Goal: Information Seeking & Learning: Learn about a topic

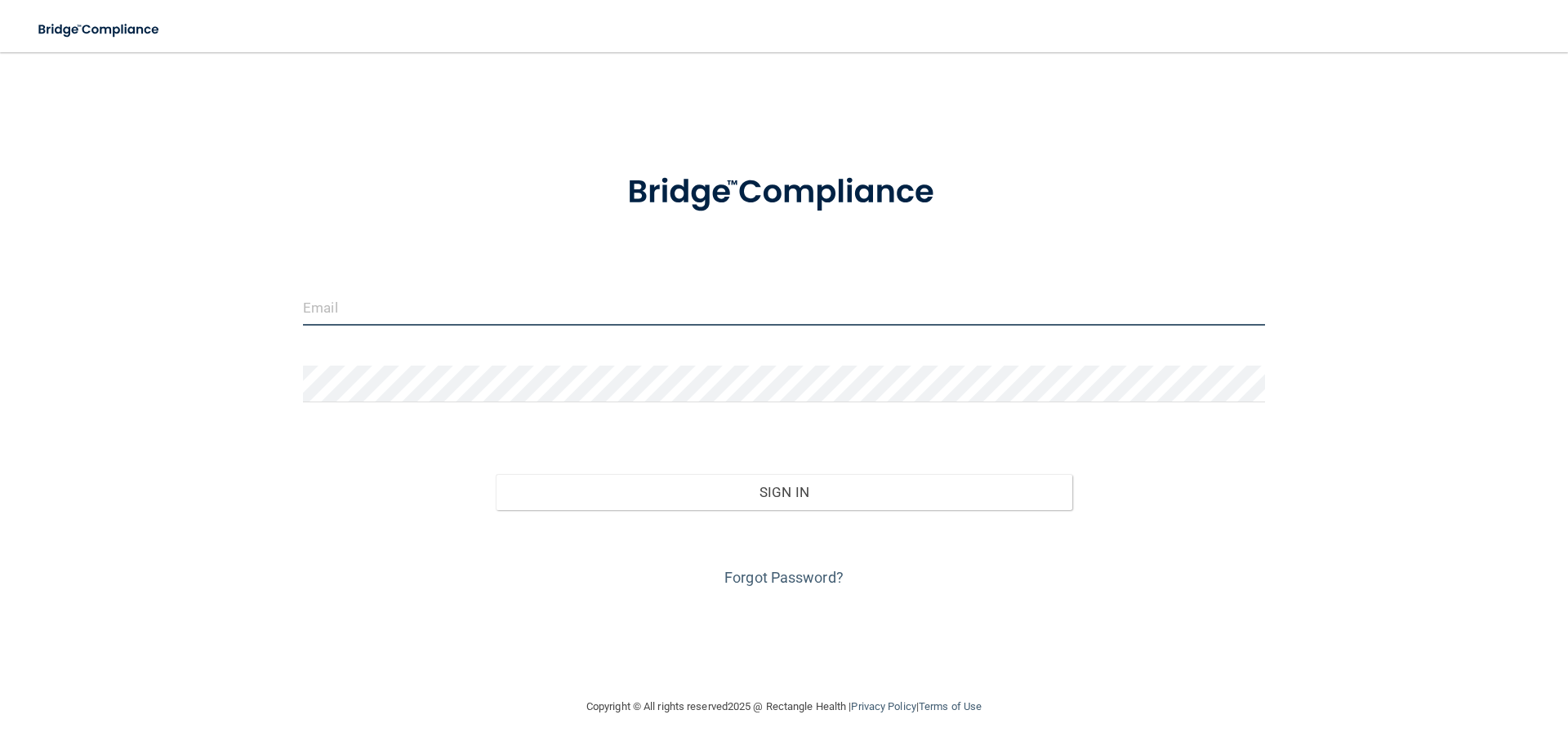
click at [545, 300] on input "email" at bounding box center [784, 308] width 962 height 37
type input "[PERSON_NAME][EMAIL_ADDRESS][DOMAIN_NAME]"
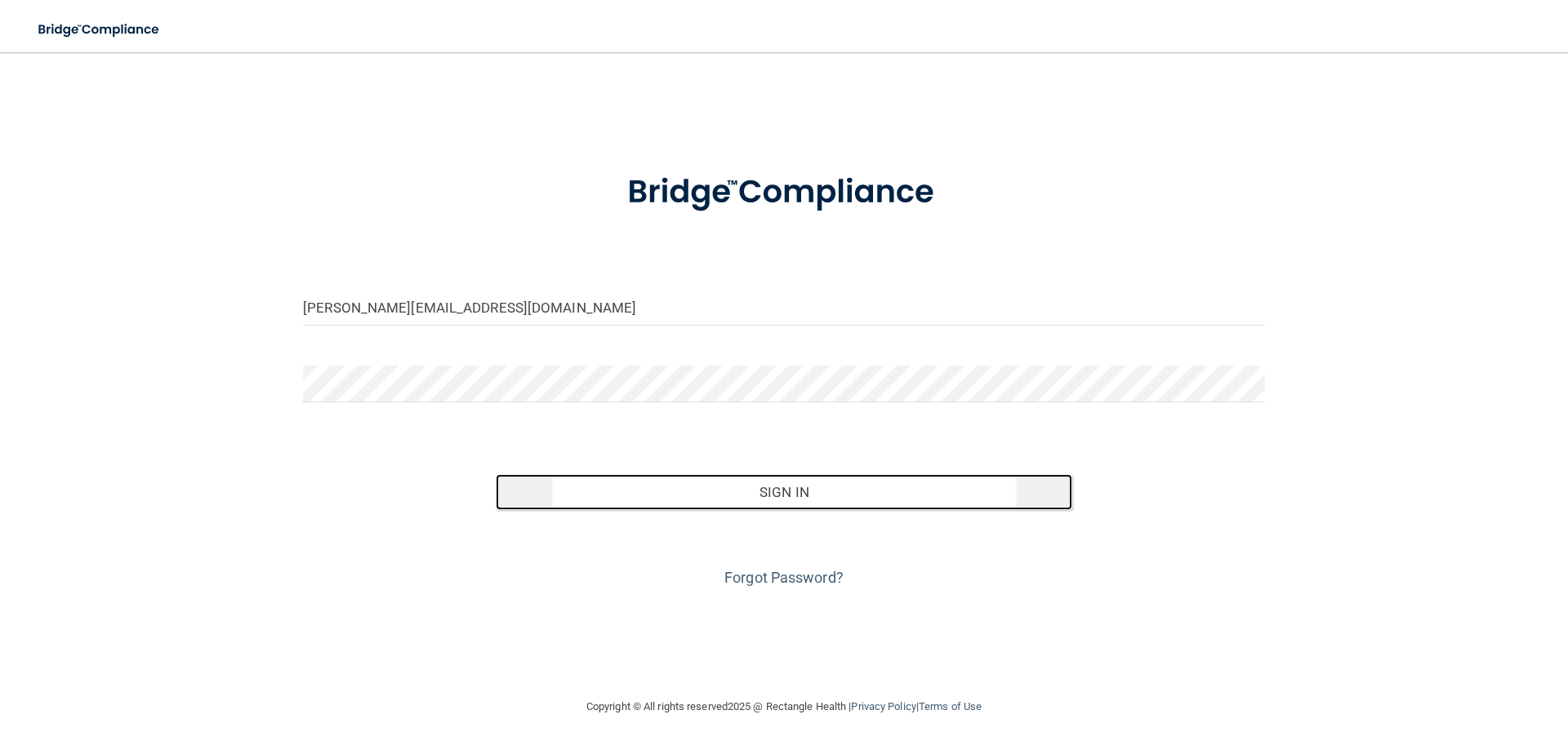
click at [792, 493] on button "Sign In" at bounding box center [784, 492] width 578 height 36
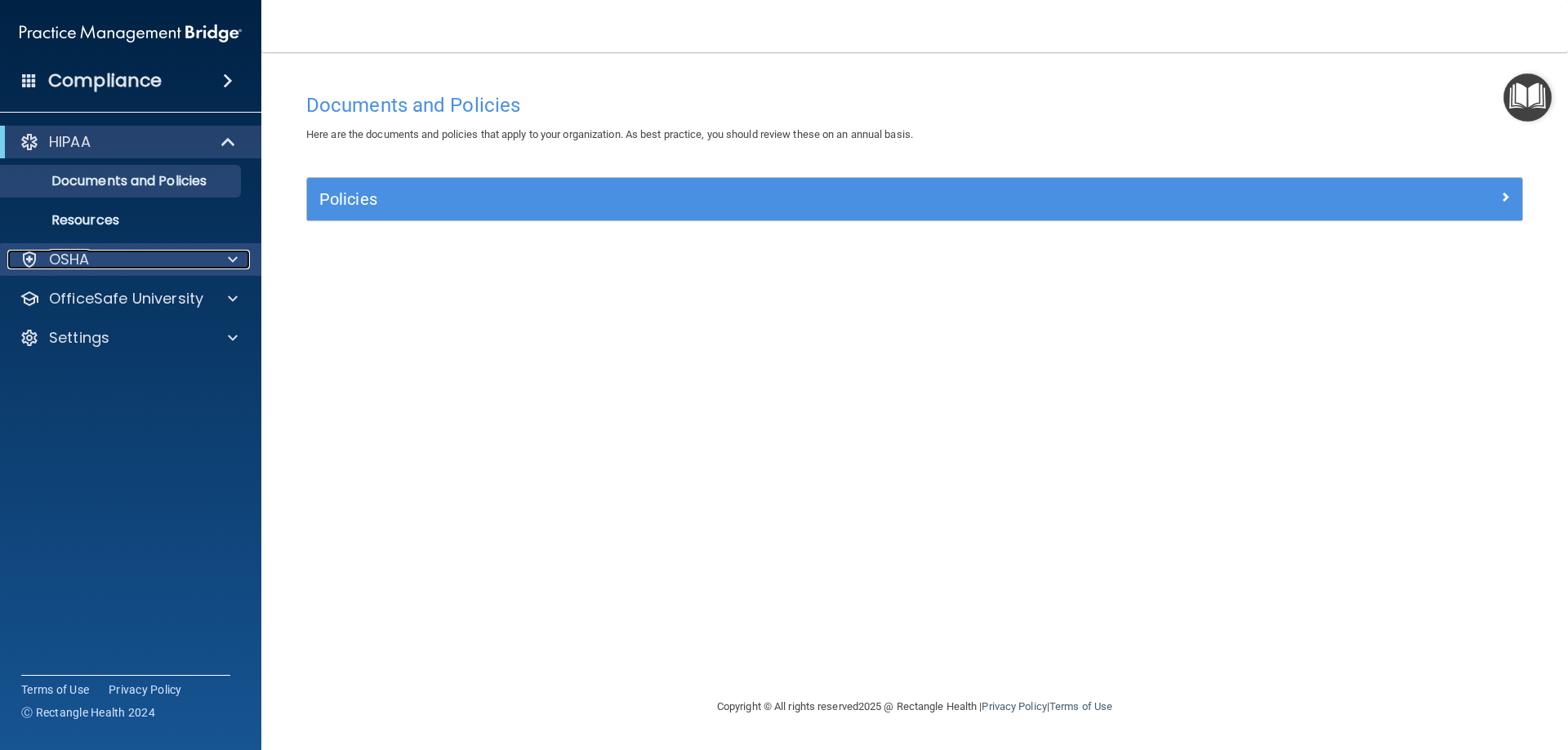
click at [119, 265] on div "OSHA" at bounding box center [109, 259] width 203 height 19
click at [115, 267] on div "OSHA" at bounding box center [109, 259] width 203 height 19
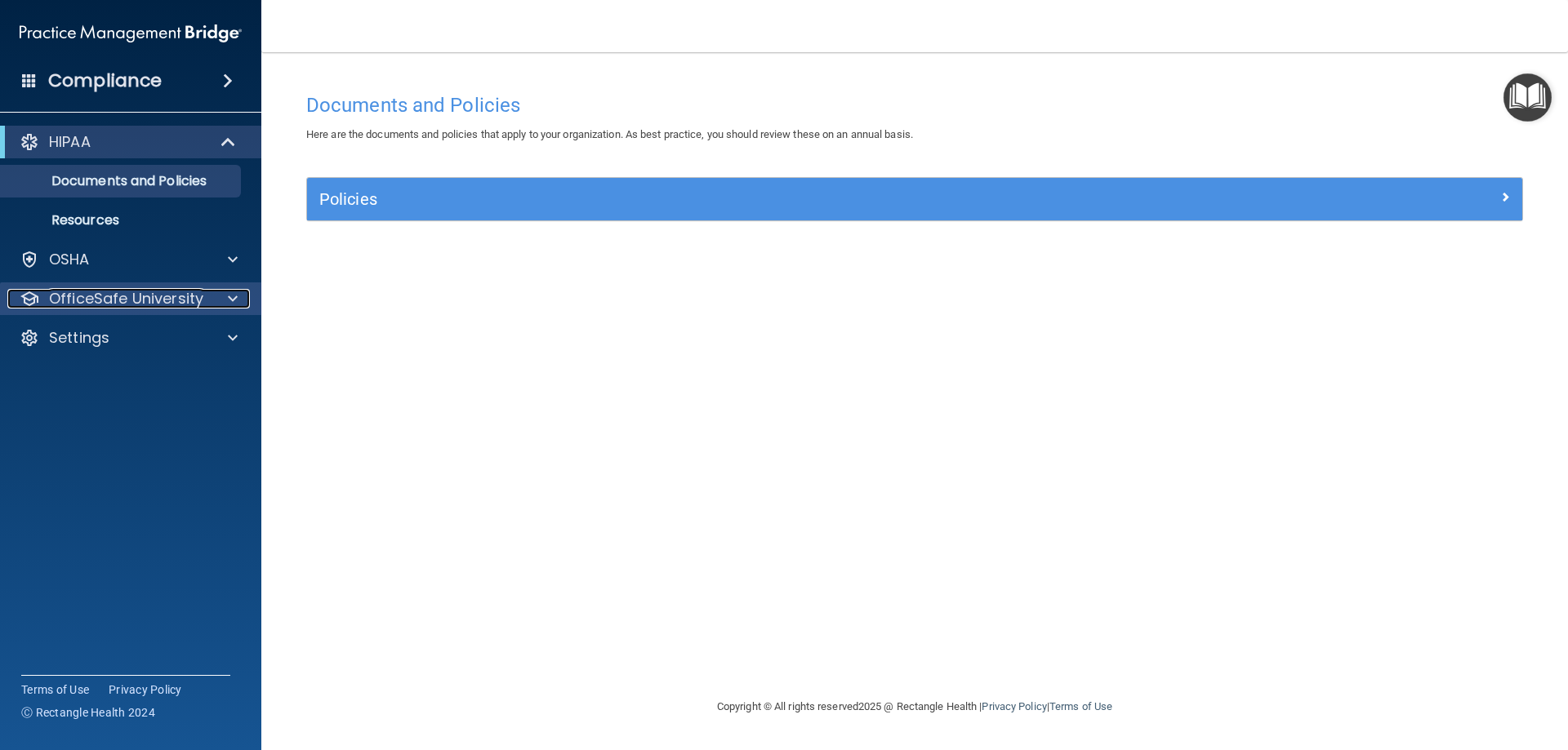
click at [113, 306] on p "OfficeSafe University" at bounding box center [126, 299] width 154 height 19
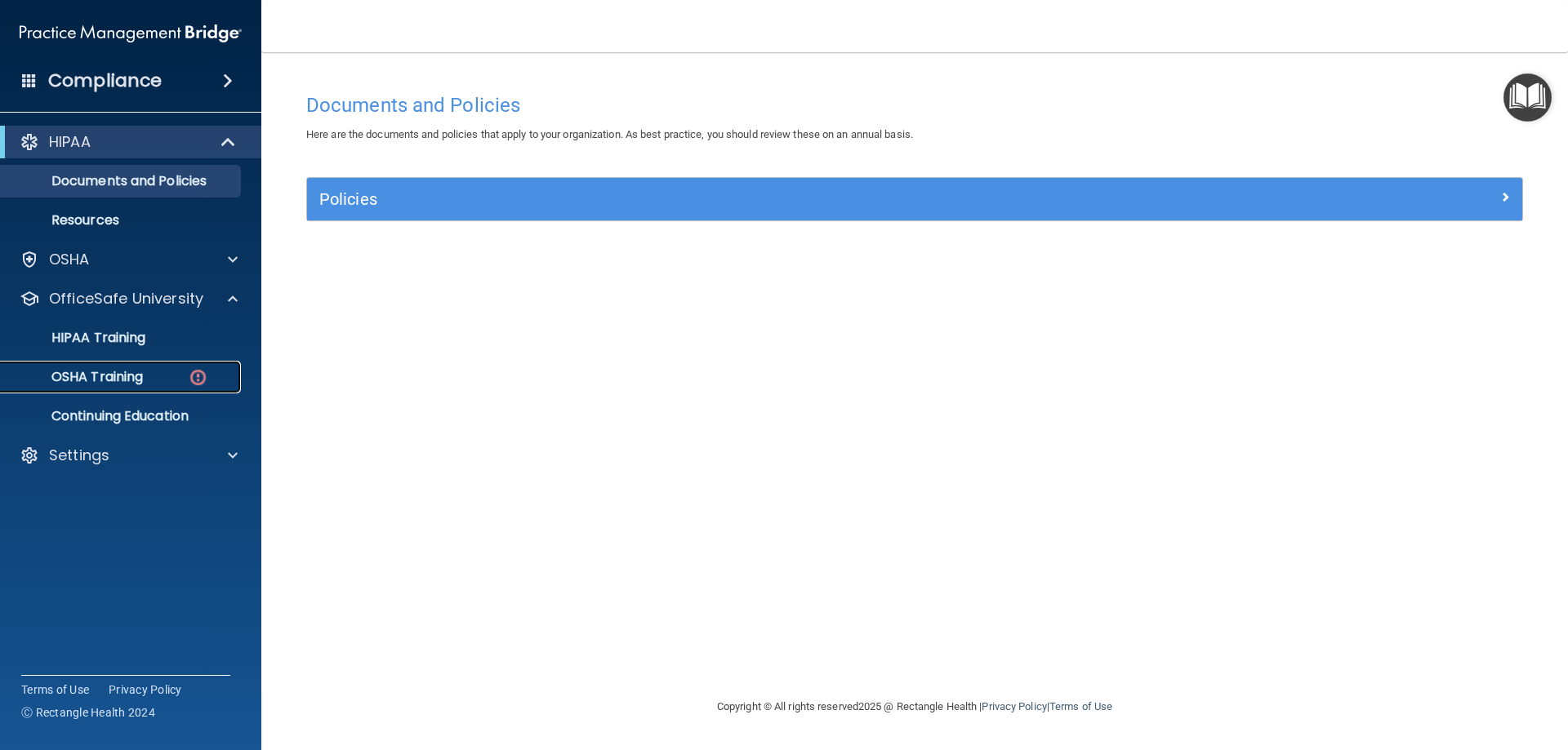
click at [105, 376] on p "OSHA Training" at bounding box center [76, 377] width 132 height 16
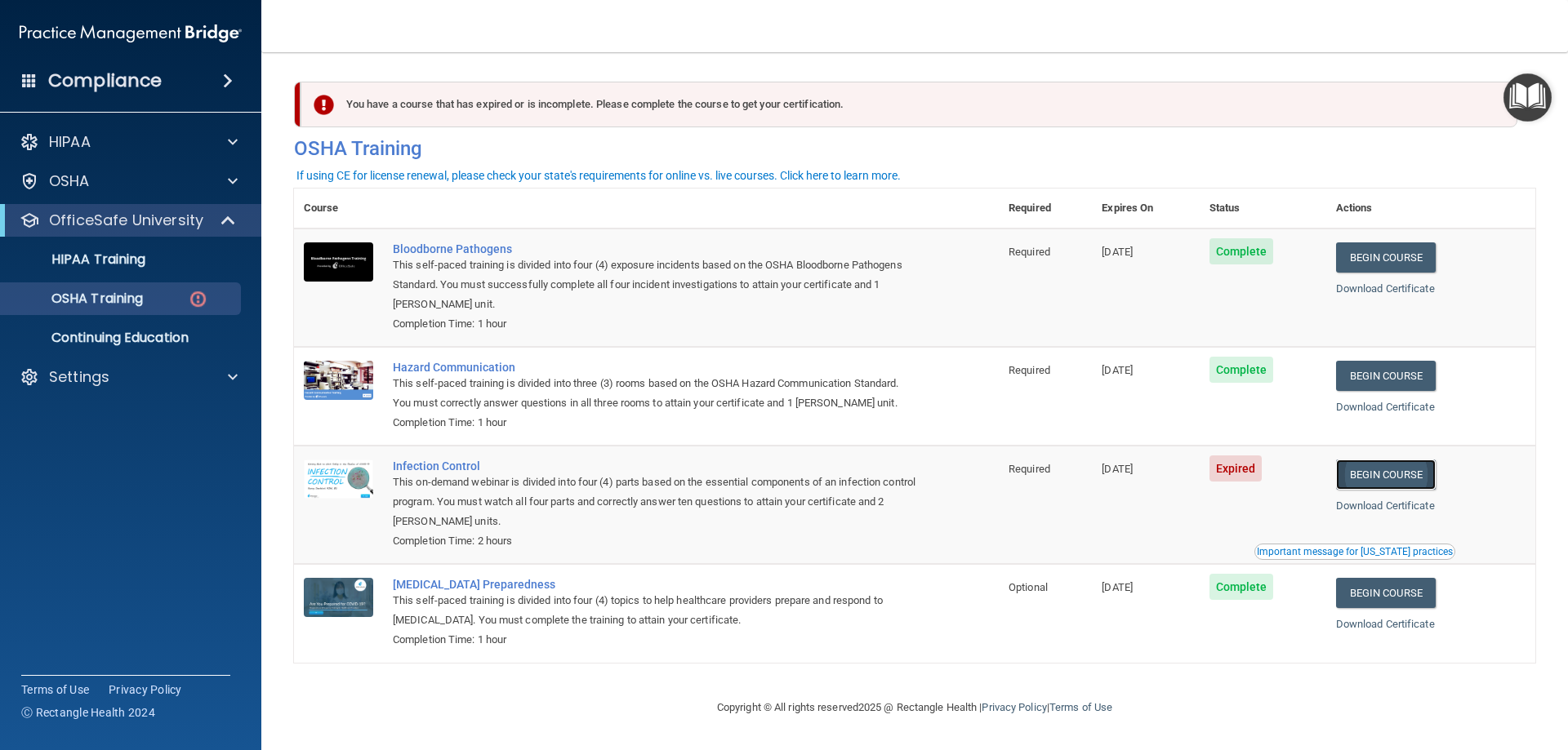
click at [1383, 475] on link "Begin Course" at bounding box center [1385, 474] width 99 height 30
click at [1393, 472] on link "Begin Course" at bounding box center [1385, 474] width 99 height 30
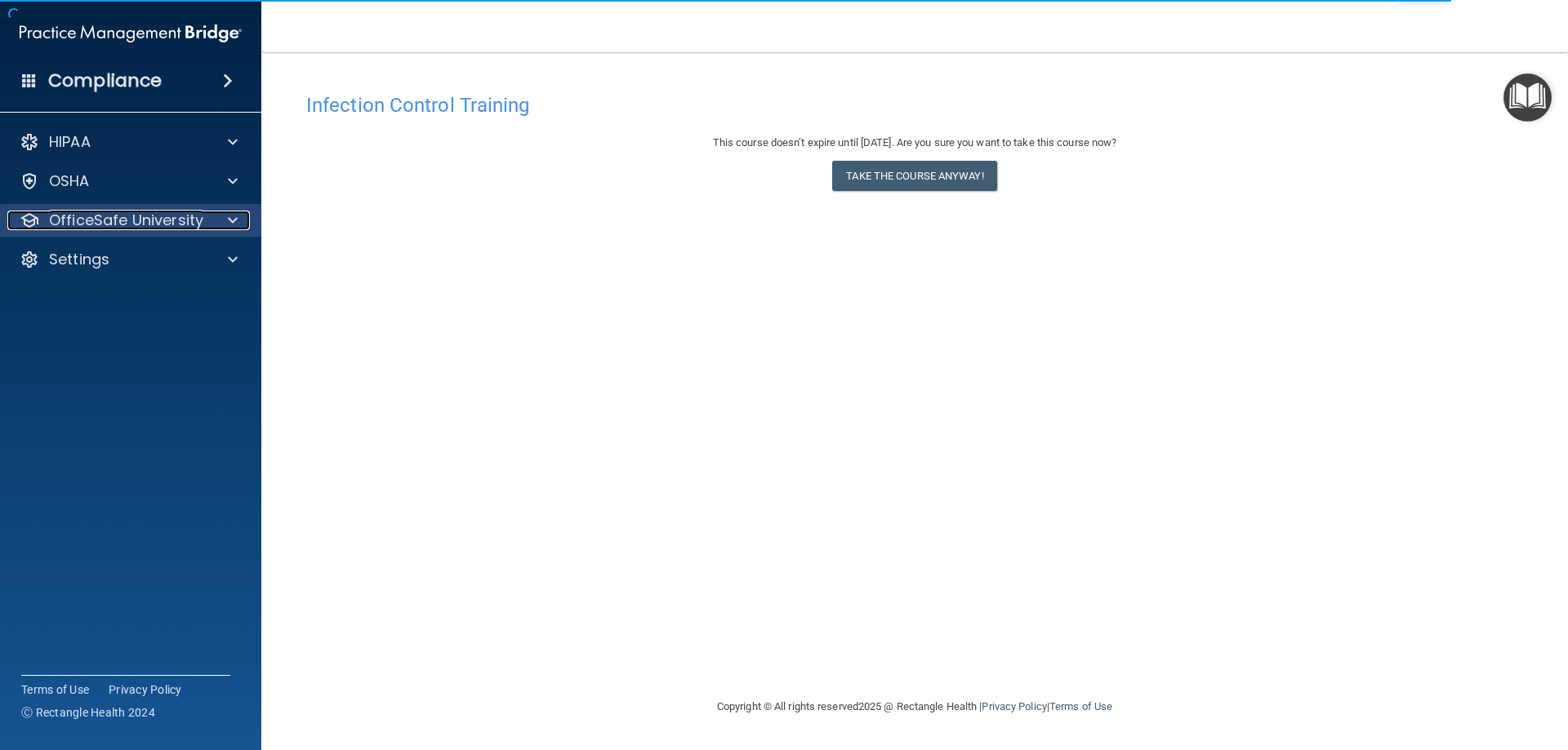
click at [145, 224] on p "OfficeSafe University" at bounding box center [126, 220] width 154 height 19
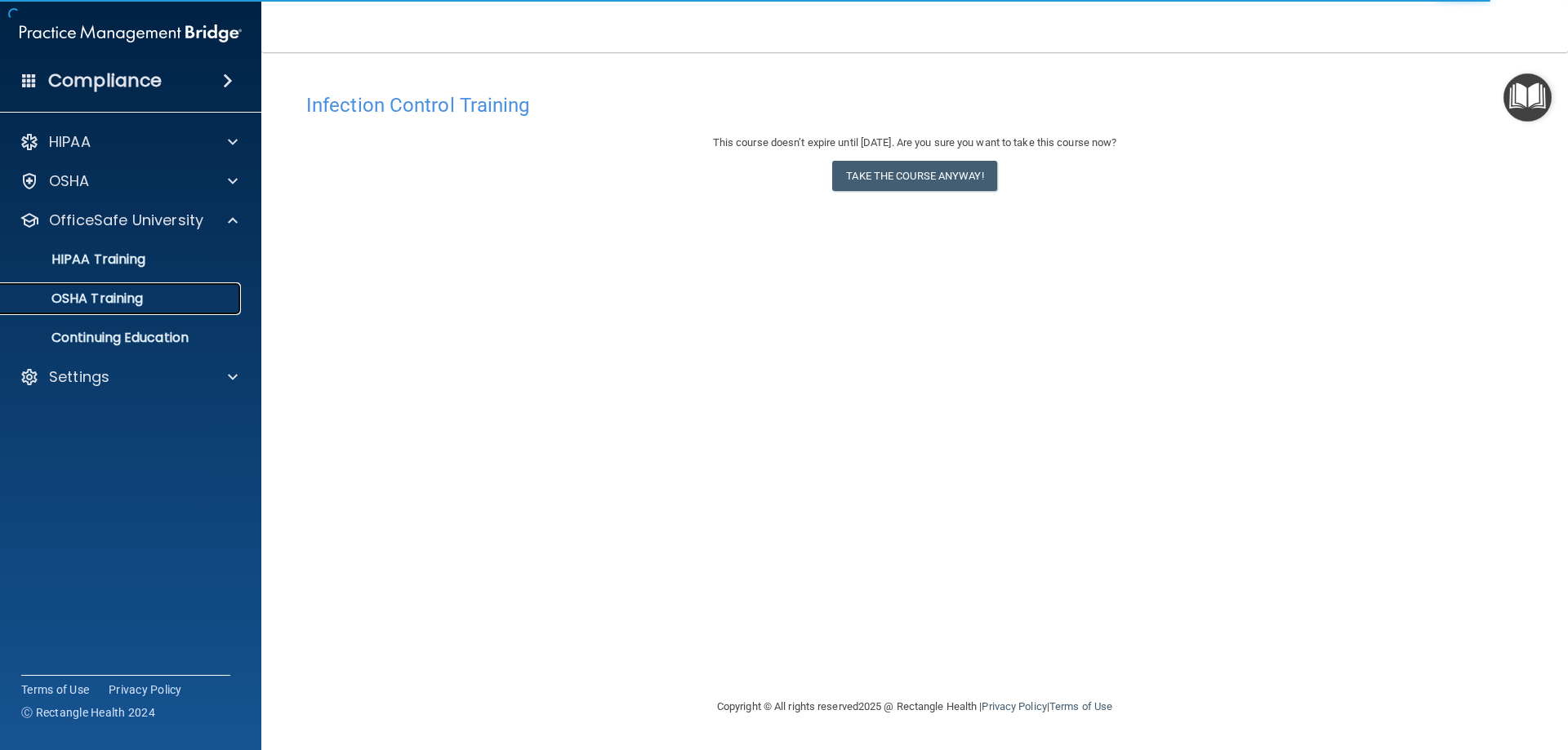
click at [123, 298] on p "OSHA Training" at bounding box center [76, 298] width 132 height 16
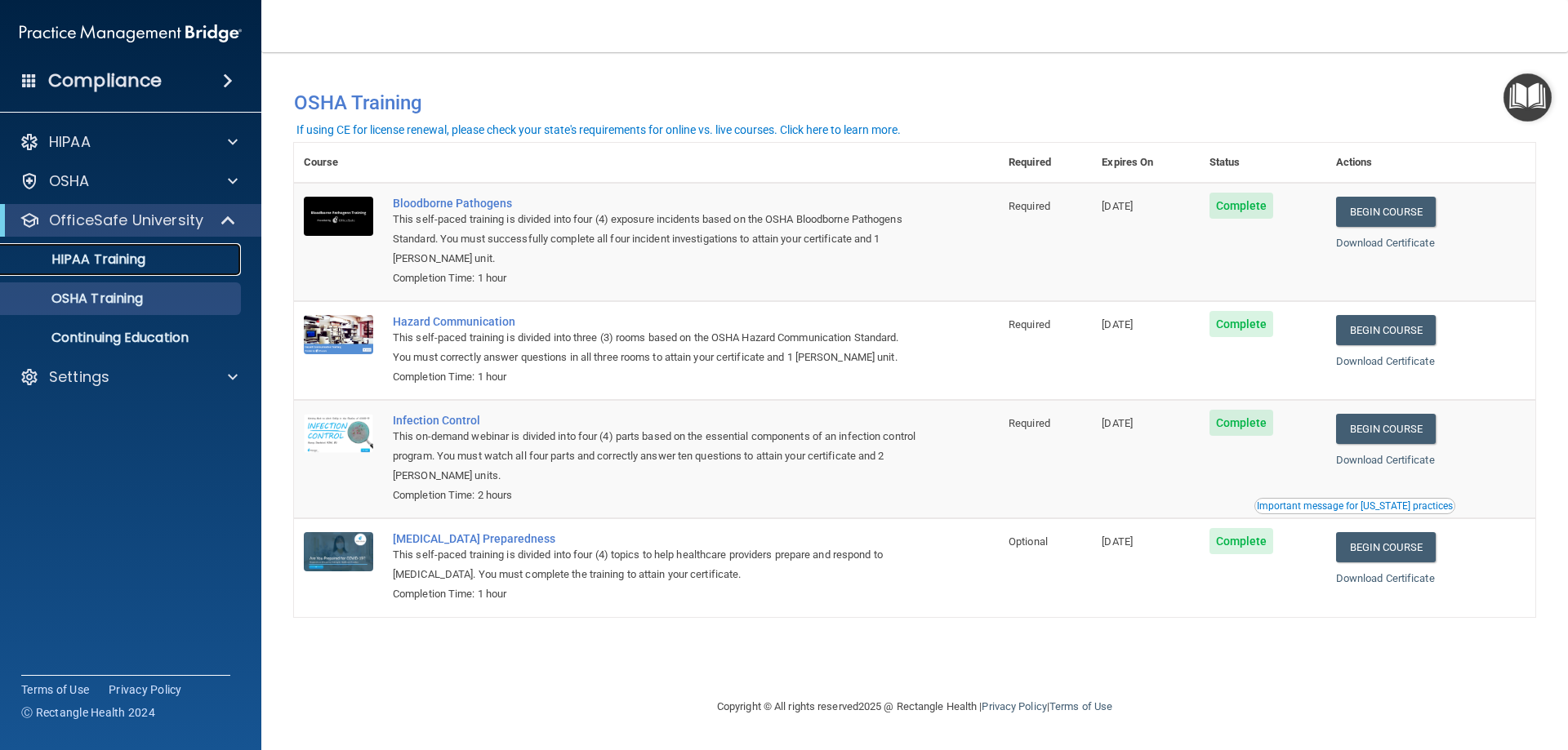
click at [109, 264] on p "HIPAA Training" at bounding box center [78, 259] width 135 height 16
